Goal: Information Seeking & Learning: Learn about a topic

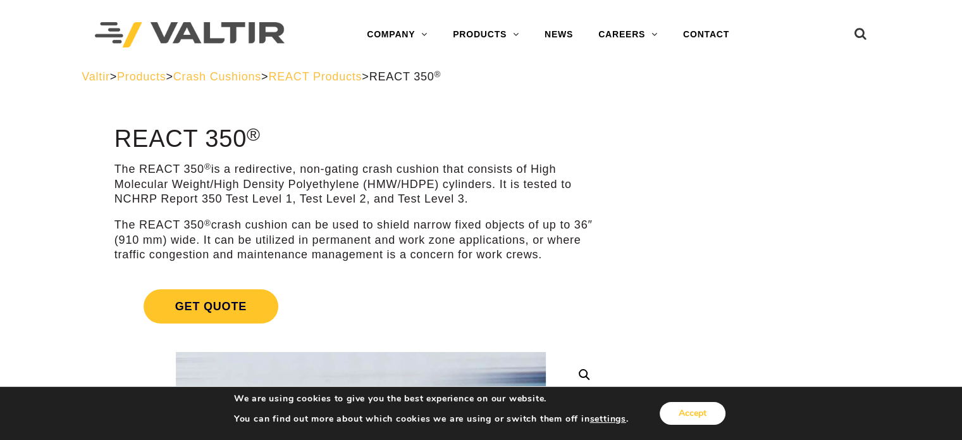
click at [695, 407] on button "Accept" at bounding box center [693, 413] width 66 height 23
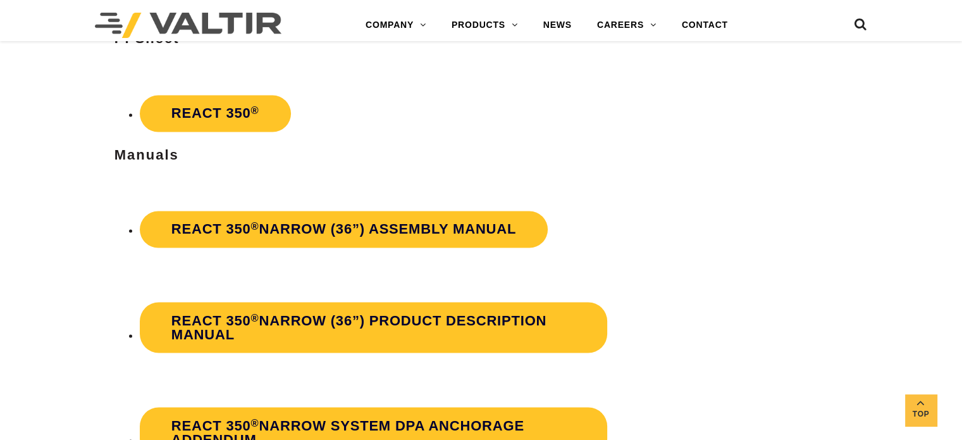
scroll to position [2467, 0]
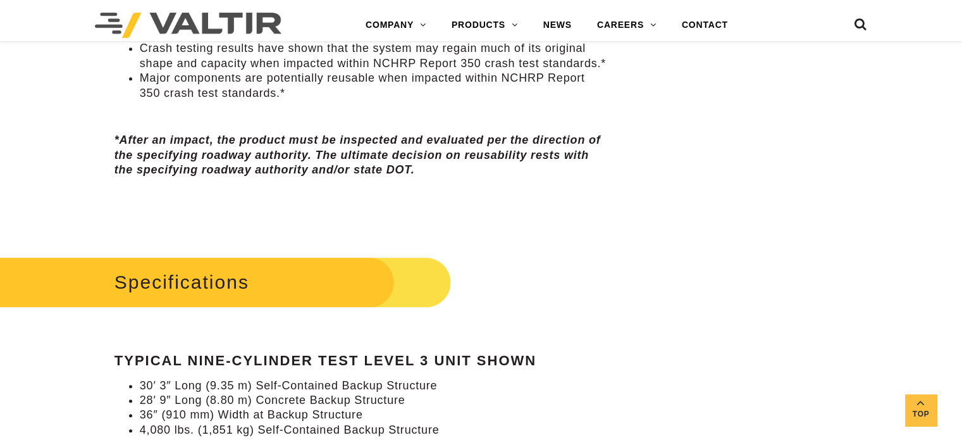
drag, startPoint x: 720, startPoint y: 217, endPoint x: 722, endPoint y: 65, distance: 152.5
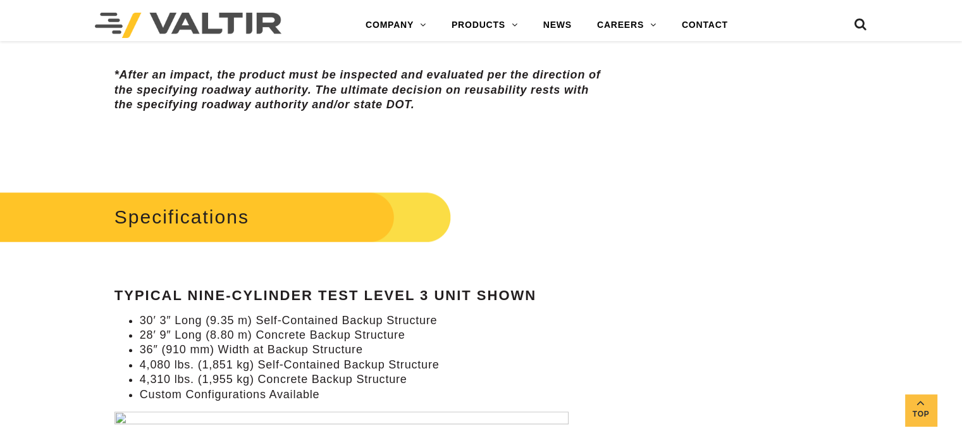
scroll to position [0, 0]
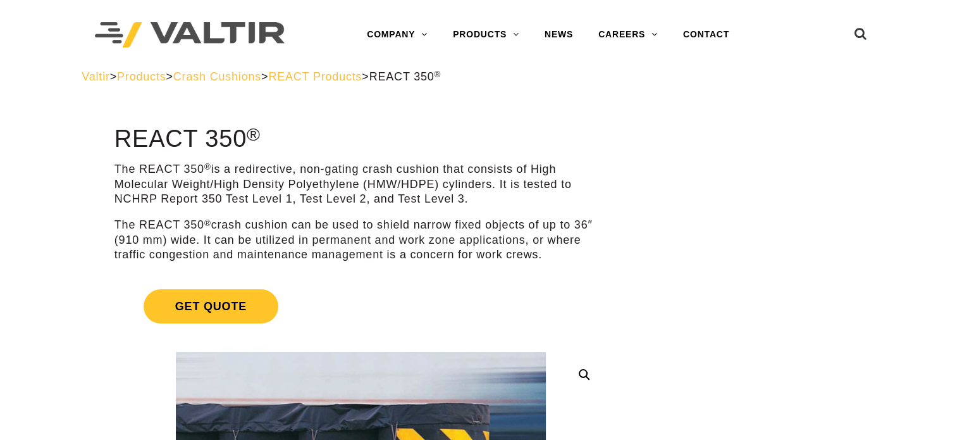
drag, startPoint x: 680, startPoint y: 307, endPoint x: 677, endPoint y: -6, distance: 313.1
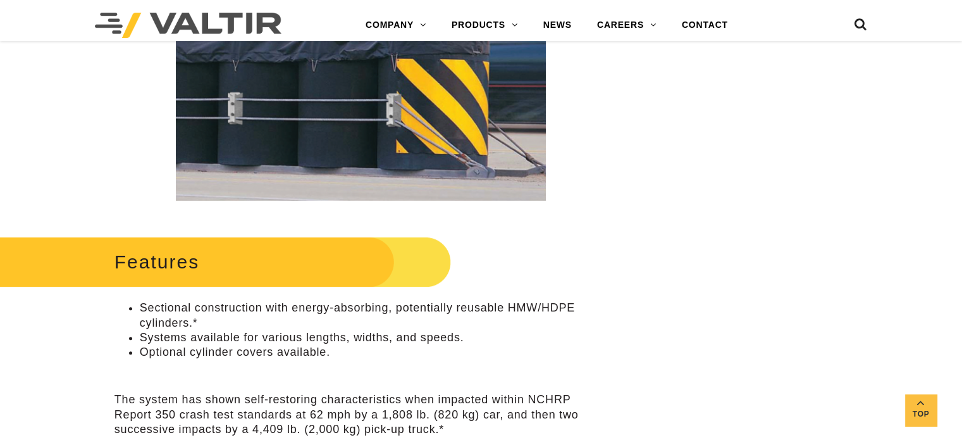
scroll to position [253, 0]
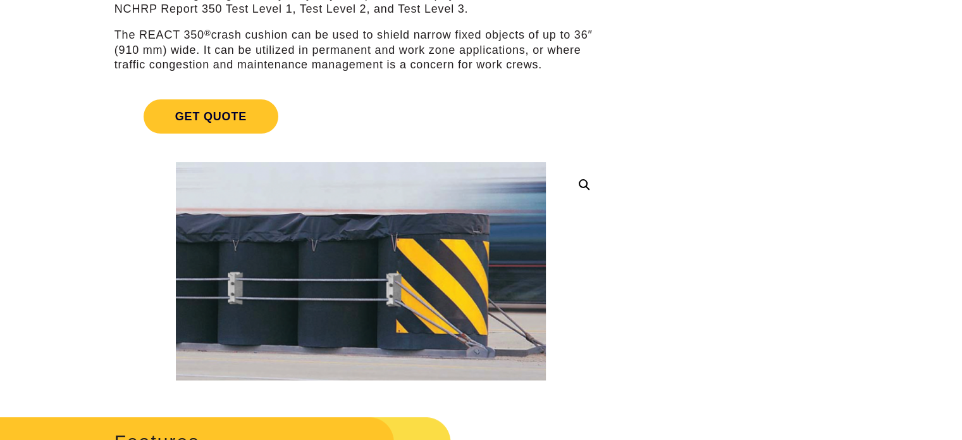
scroll to position [0, 0]
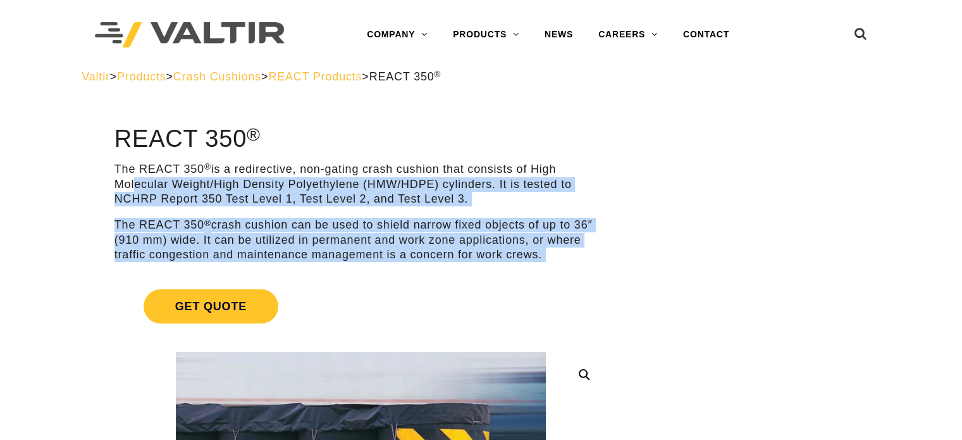
drag, startPoint x: 130, startPoint y: 183, endPoint x: 361, endPoint y: 278, distance: 249.4
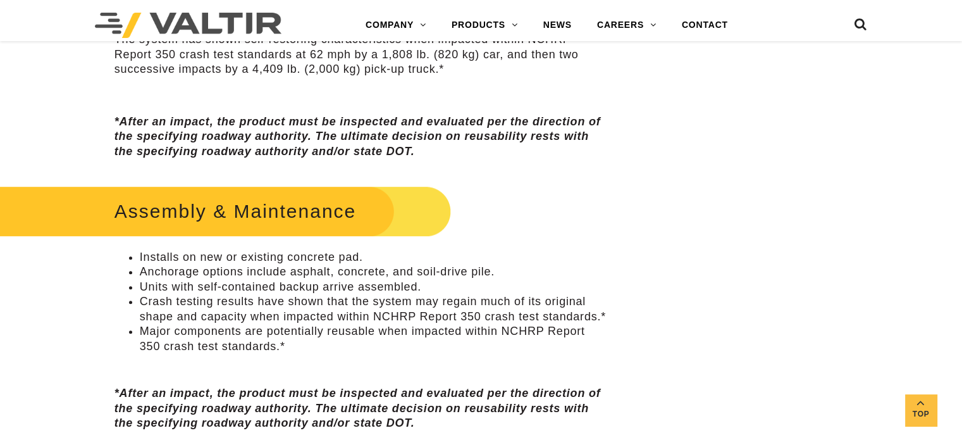
scroll to position [759, 0]
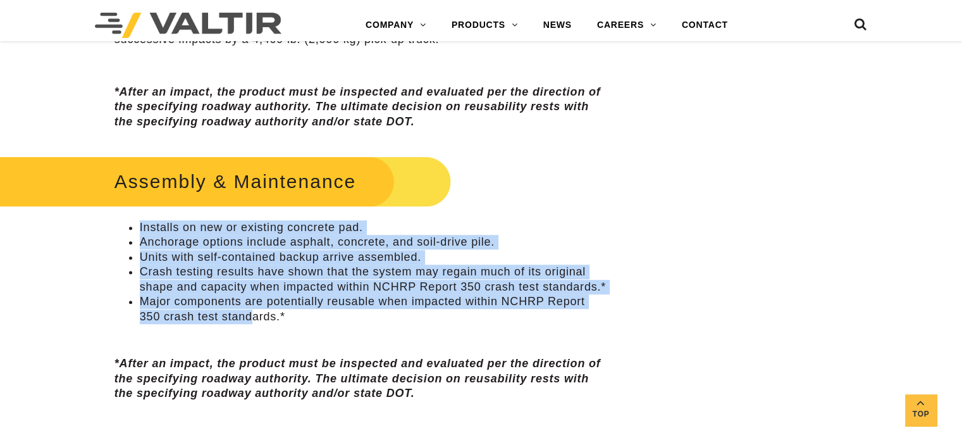
drag, startPoint x: 141, startPoint y: 230, endPoint x: 254, endPoint y: 312, distance: 140.3
click at [254, 312] on ul "Installs on new or existing concrete pad. Anchorage options include asphalt, co…" at bounding box center [360, 272] width 493 height 104
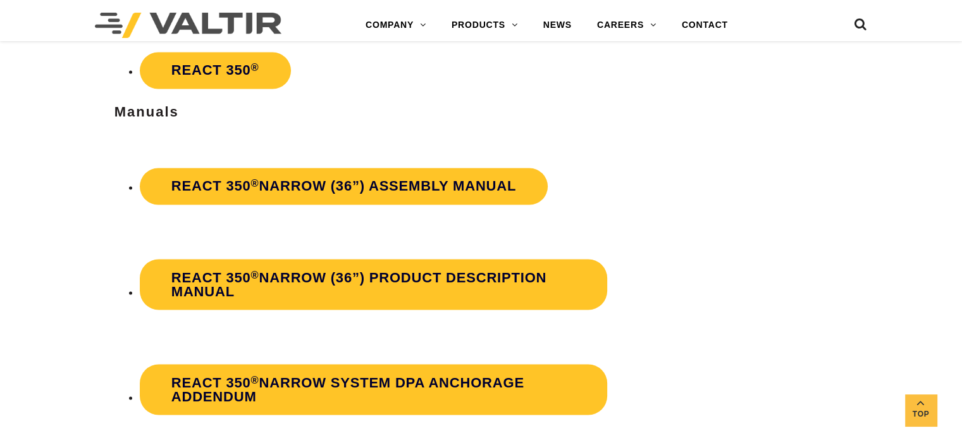
scroll to position [2087, 0]
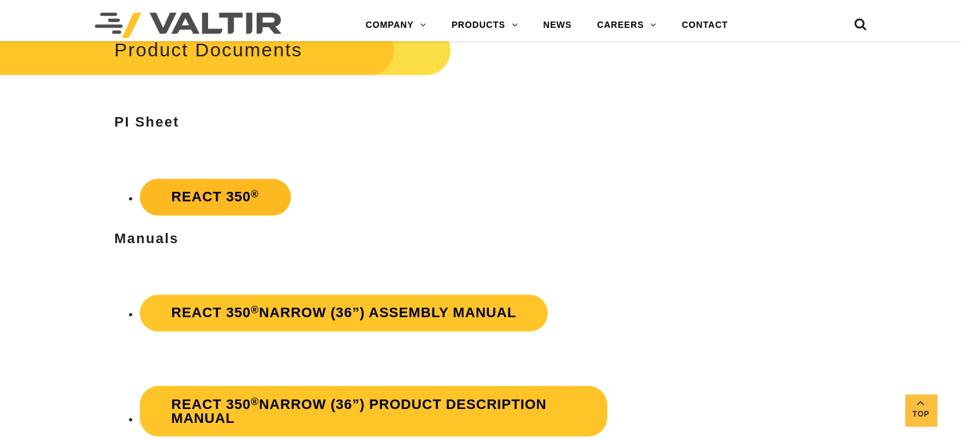
click at [240, 192] on link "REACT 350 ®" at bounding box center [215, 196] width 151 height 37
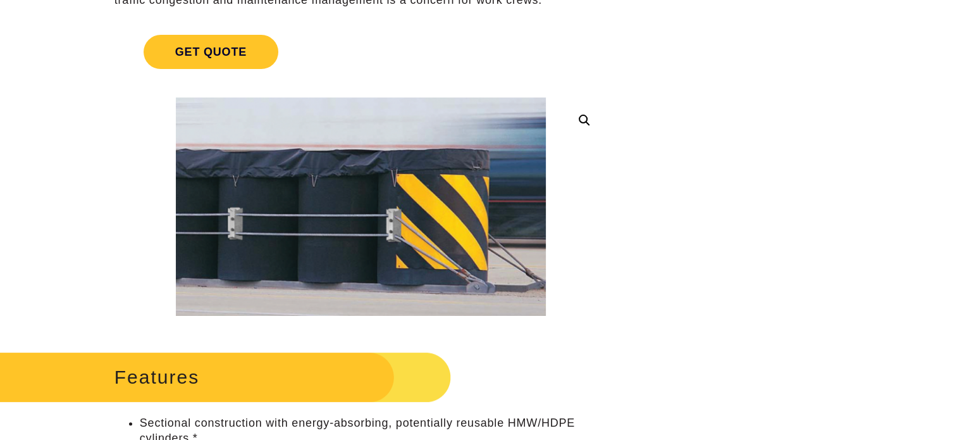
scroll to position [0, 0]
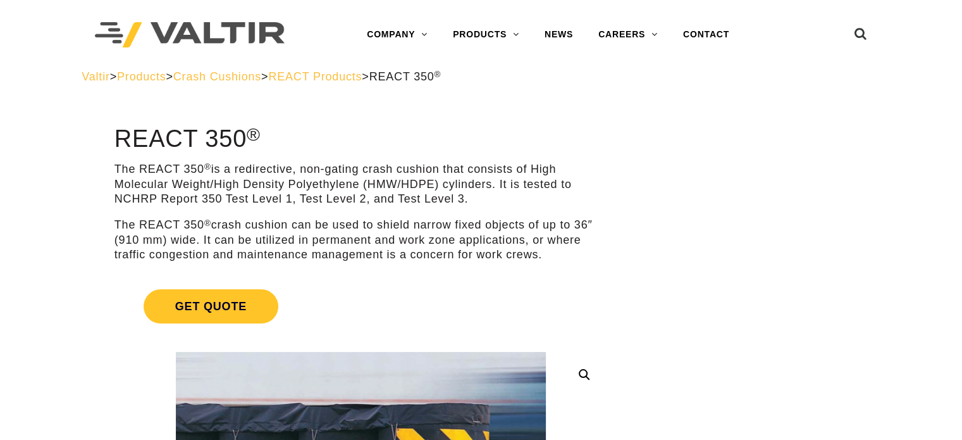
click at [362, 73] on span "REACT Products" at bounding box center [315, 76] width 94 height 13
